Goal: Information Seeking & Learning: Learn about a topic

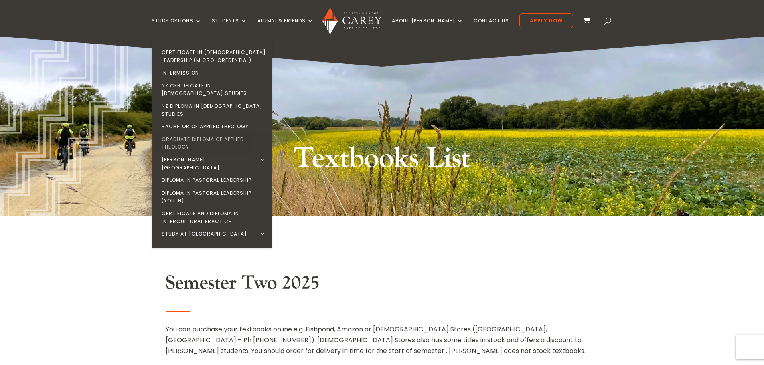
click at [185, 133] on link "Graduate Diploma of Applied Theology" at bounding box center [214, 143] width 120 height 20
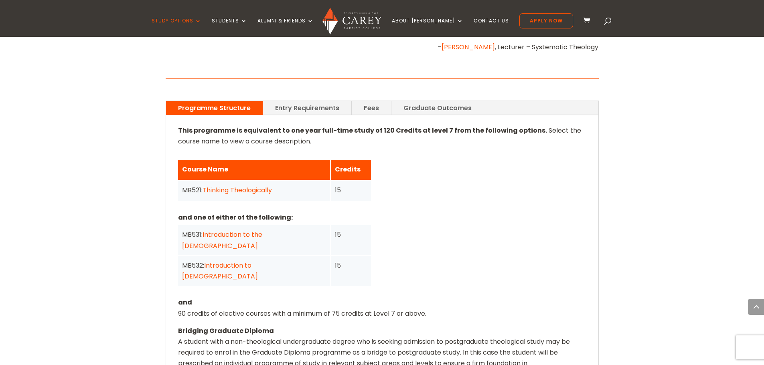
scroll to position [561, 0]
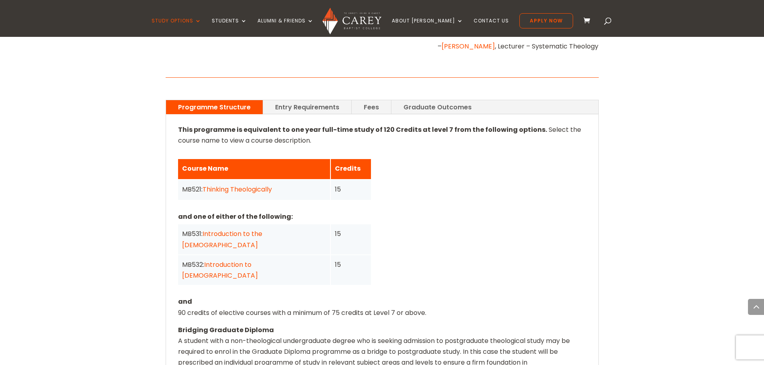
click at [436, 100] on link "Graduate Outcomes" at bounding box center [437, 107] width 92 height 14
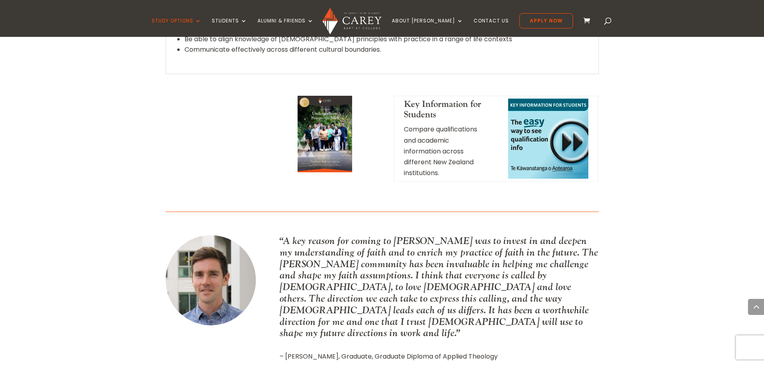
scroll to position [642, 0]
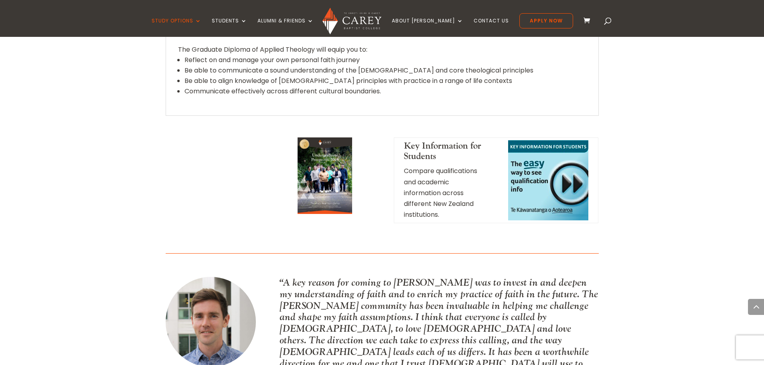
click at [458, 166] on p "Compare qualifications and academic information across different New Zealand in…" at bounding box center [445, 193] width 83 height 55
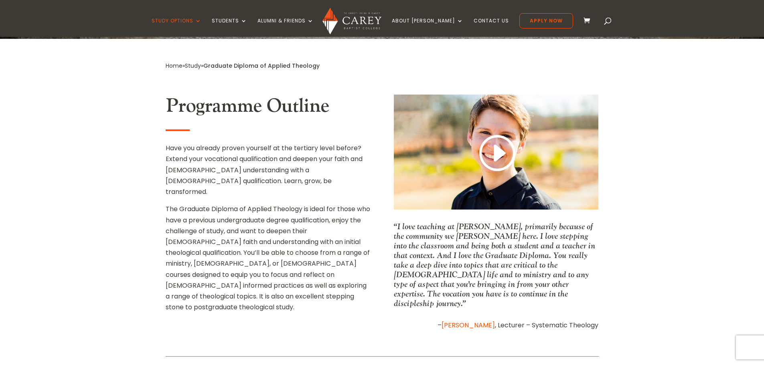
scroll to position [0, 0]
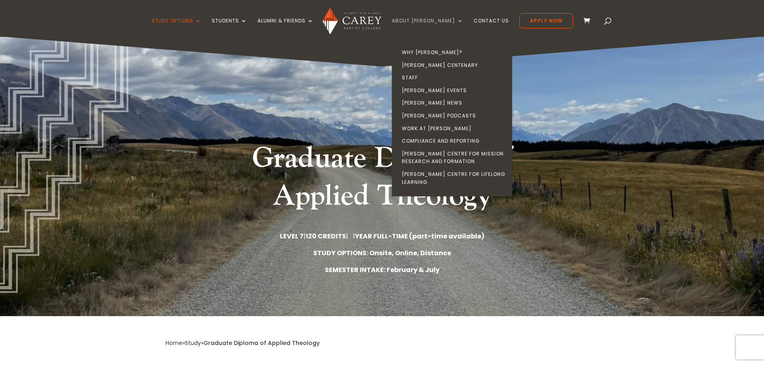
click at [437, 23] on link "About [PERSON_NAME]" at bounding box center [427, 27] width 71 height 19
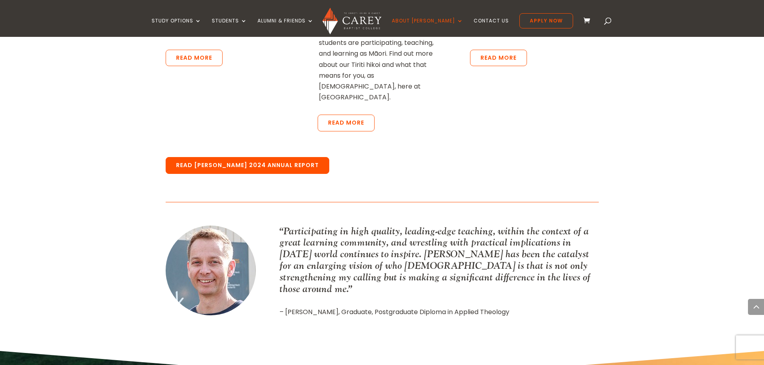
scroll to position [1903, 0]
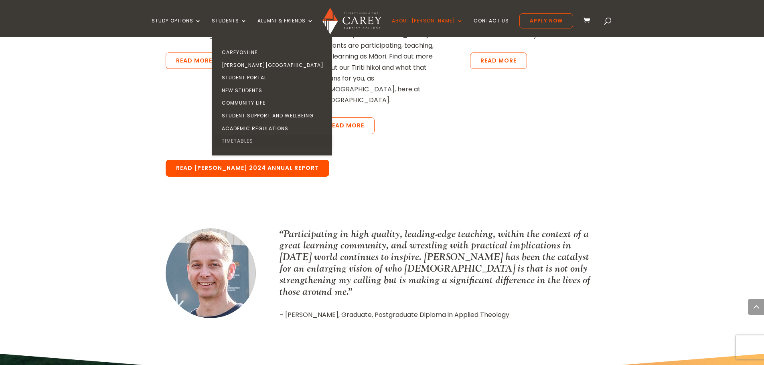
click at [257, 144] on link "Timetables" at bounding box center [274, 141] width 120 height 13
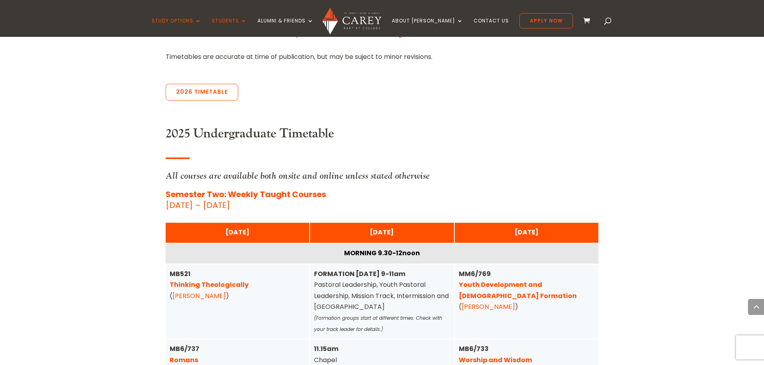
scroll to position [321, 0]
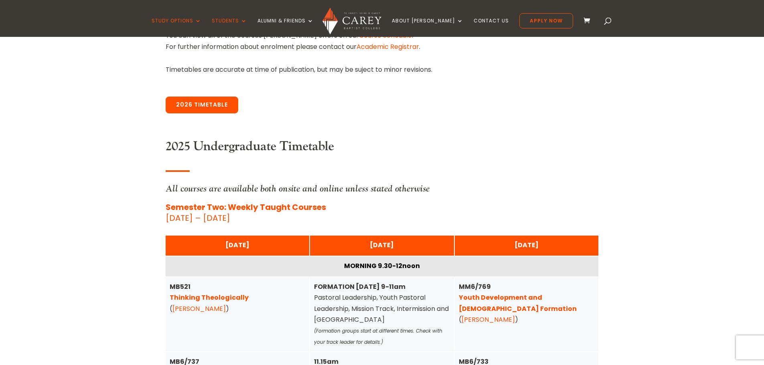
click at [219, 112] on link "2026 Timetable" at bounding box center [202, 105] width 73 height 17
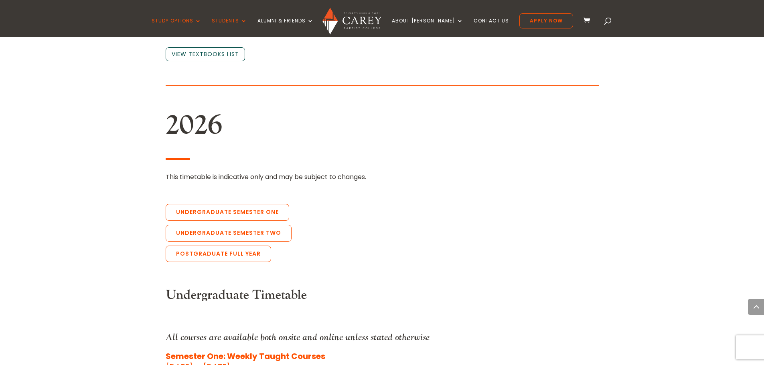
scroll to position [1743, 0]
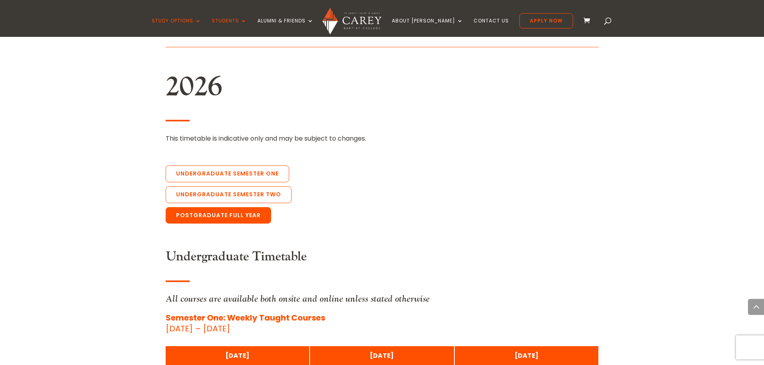
click at [225, 207] on link "Postgraduate Full Year" at bounding box center [218, 215] width 105 height 17
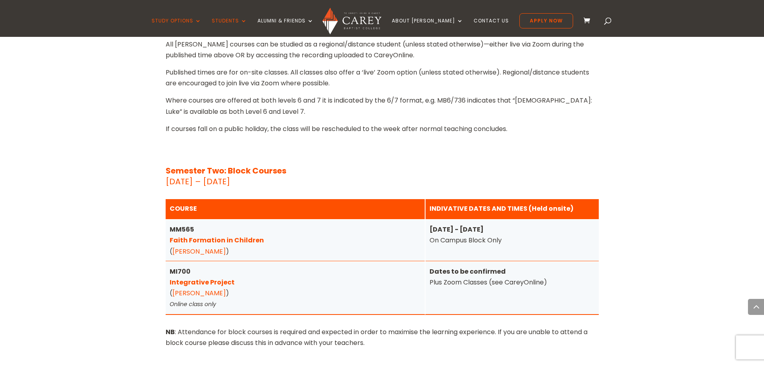
scroll to position [3027, 0]
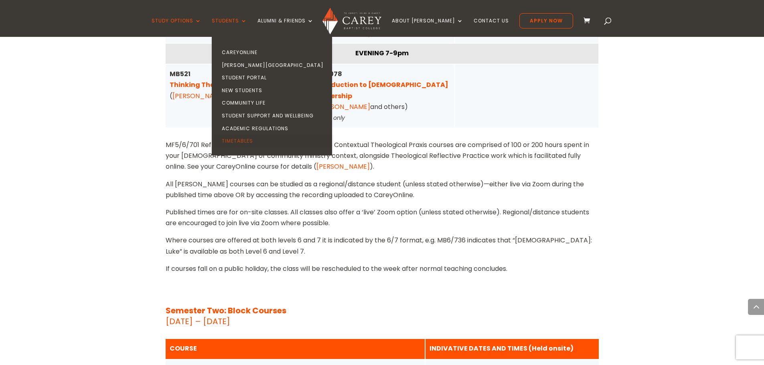
click at [264, 138] on link "Timetables" at bounding box center [274, 141] width 120 height 13
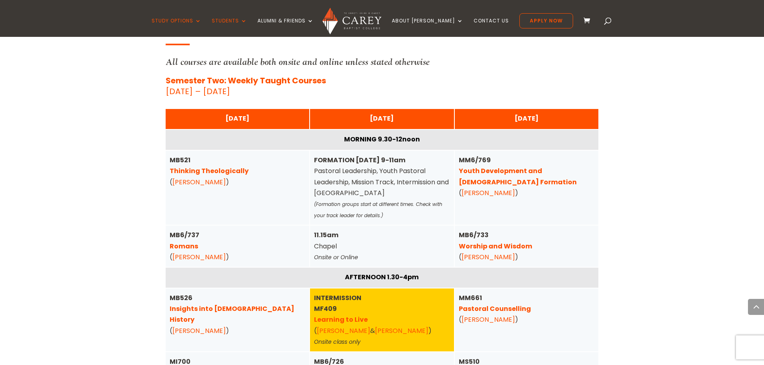
scroll to position [561, 0]
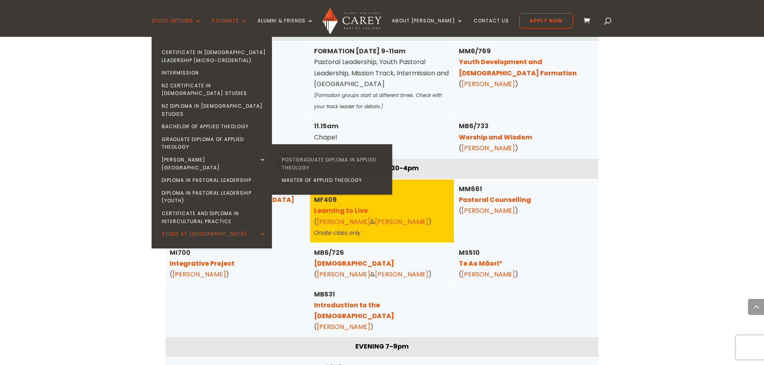
click at [302, 154] on link "Postgraduate Diploma in Applied Theology" at bounding box center [334, 164] width 120 height 20
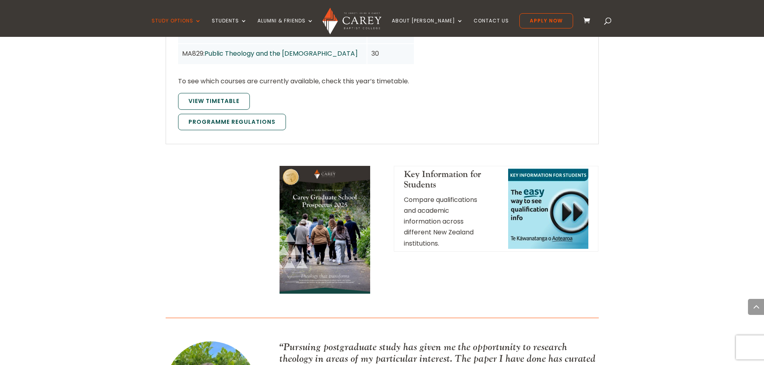
scroll to position [802, 0]
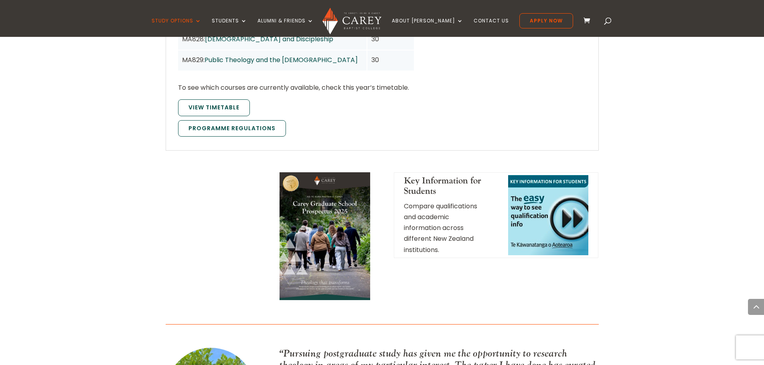
click at [331, 256] on img at bounding box center [325, 236] width 90 height 128
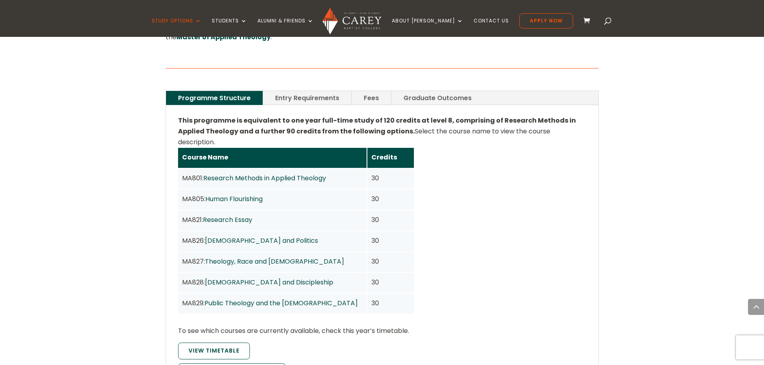
scroll to position [561, 0]
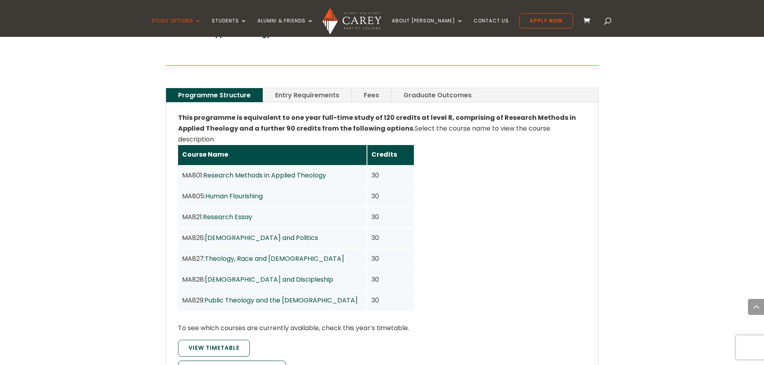
click at [251, 296] on link "Public Theology and the [DEMOGRAPHIC_DATA]" at bounding box center [281, 300] width 153 height 9
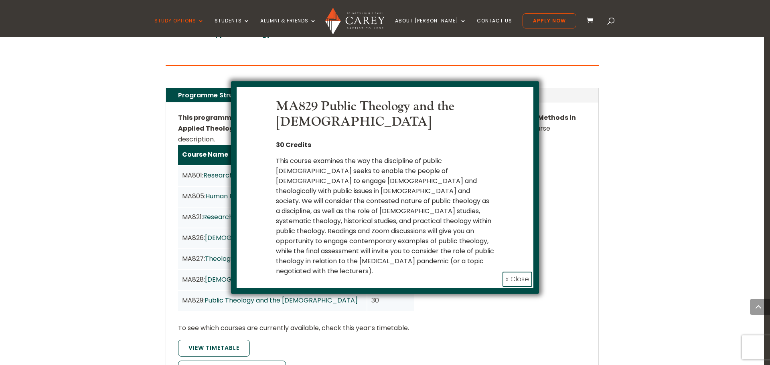
click at [513, 272] on button "x Close" at bounding box center [517, 279] width 30 height 15
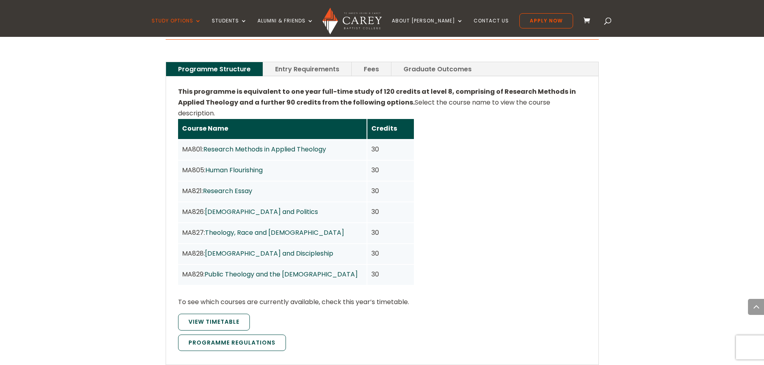
scroll to position [602, 0]
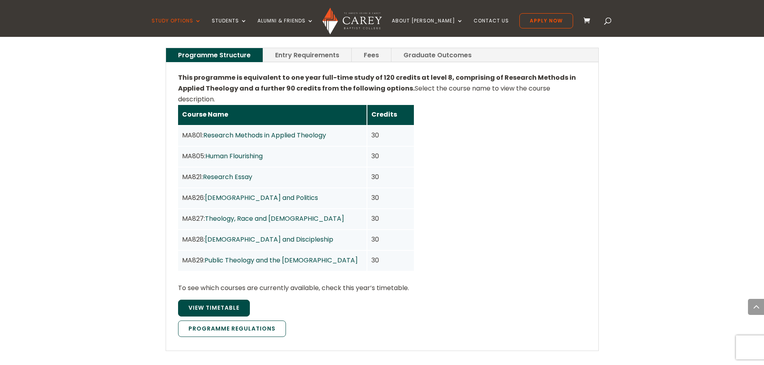
click at [227, 300] on link "View Timetable" at bounding box center [214, 308] width 72 height 17
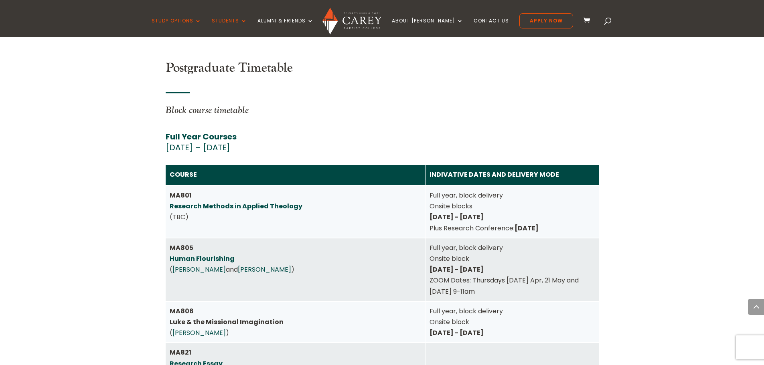
scroll to position [3494, 0]
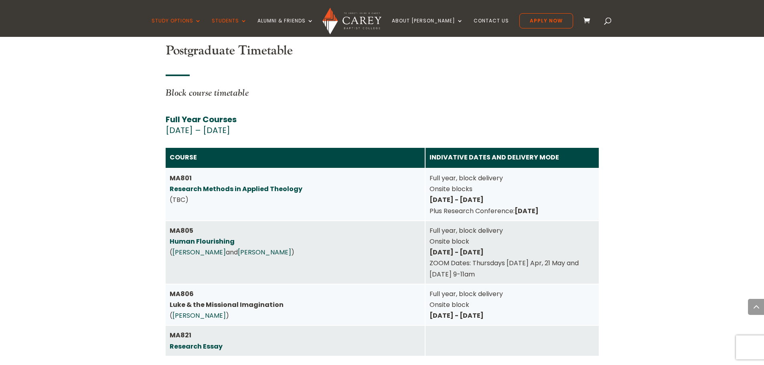
click at [287, 184] on link "Research Methods in Applied Theology" at bounding box center [236, 188] width 133 height 9
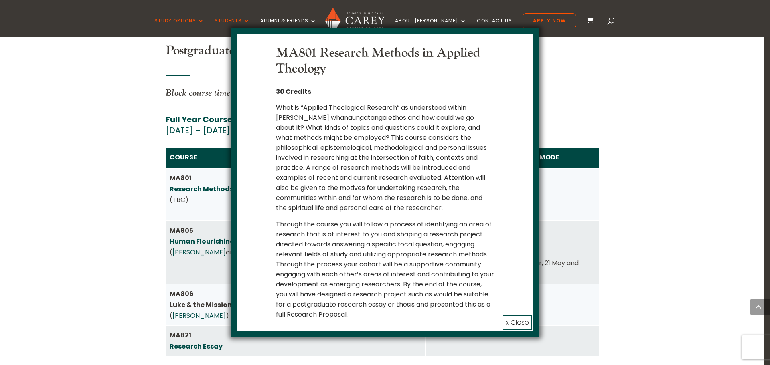
click at [519, 325] on button "x Close" at bounding box center [517, 322] width 30 height 15
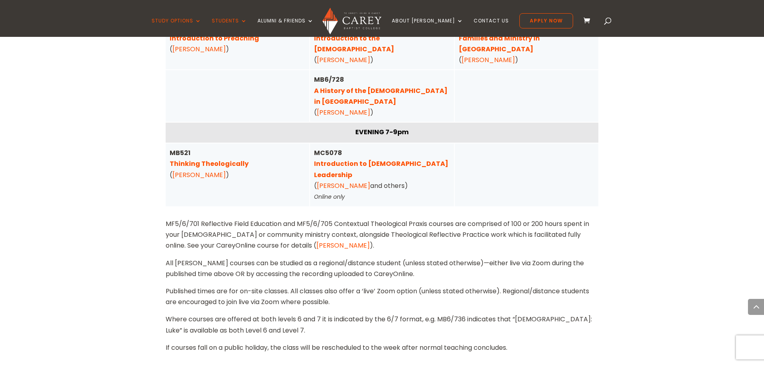
scroll to position [2932, 0]
